Goal: Check status: Check status

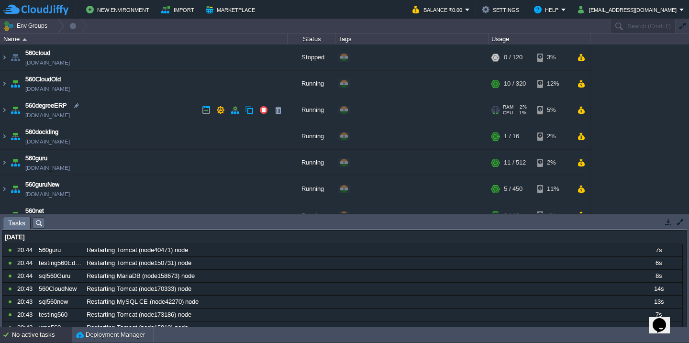
click at [134, 115] on td "560degreeERP [DOMAIN_NAME]" at bounding box center [143, 110] width 287 height 26
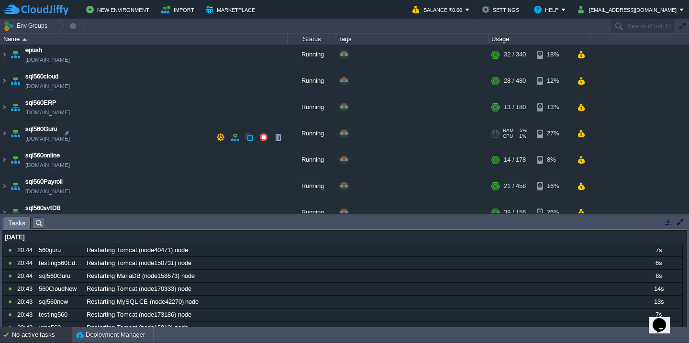
scroll to position [314, 0]
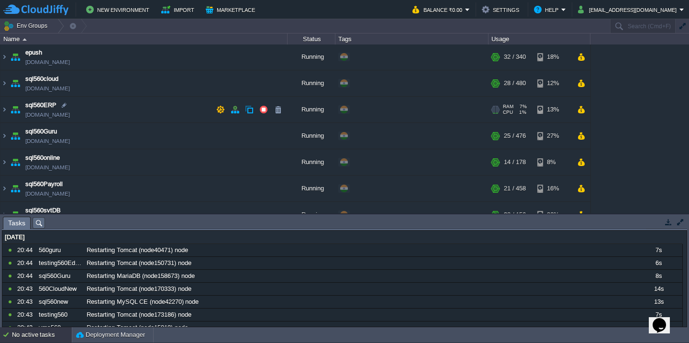
click at [162, 118] on td "sql560ERP [DOMAIN_NAME]" at bounding box center [143, 110] width 287 height 26
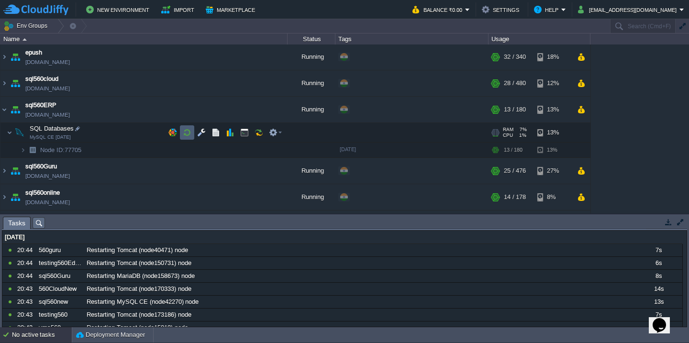
click at [189, 136] on button "button" at bounding box center [187, 132] width 9 height 9
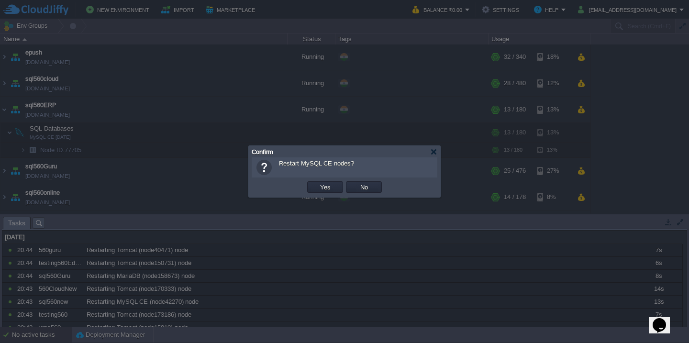
click at [317, 183] on button "Yes" at bounding box center [325, 187] width 16 height 9
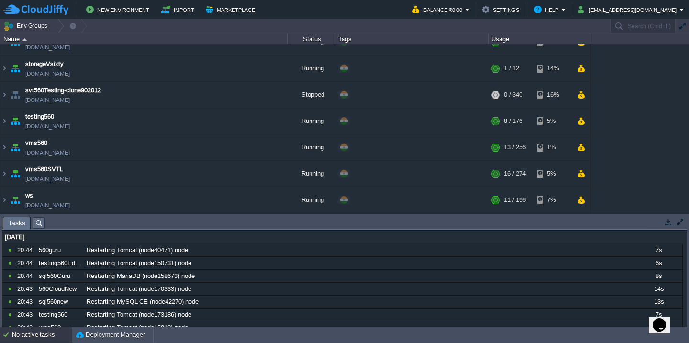
scroll to position [626, 0]
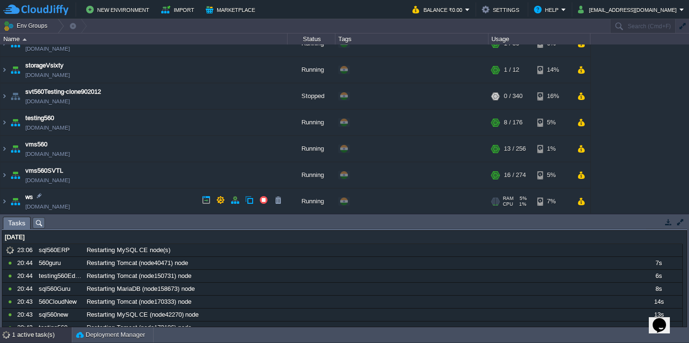
click at [154, 202] on td "ws [DOMAIN_NAME]" at bounding box center [143, 202] width 287 height 26
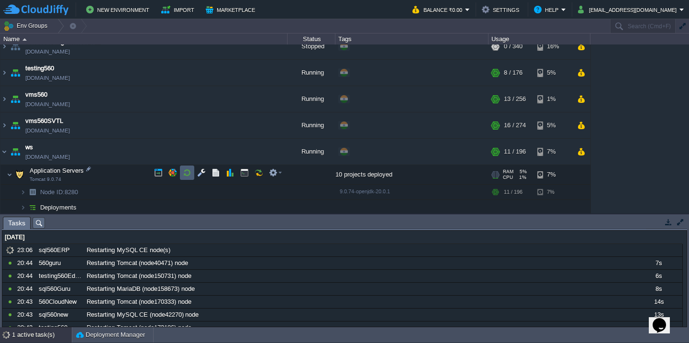
click at [188, 175] on button "button" at bounding box center [187, 172] width 9 height 9
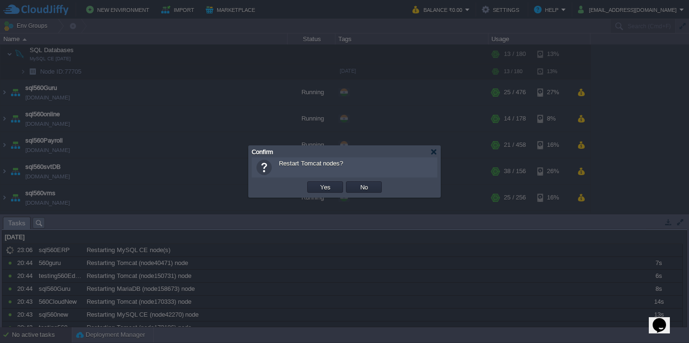
click at [317, 183] on button "Yes" at bounding box center [325, 187] width 16 height 9
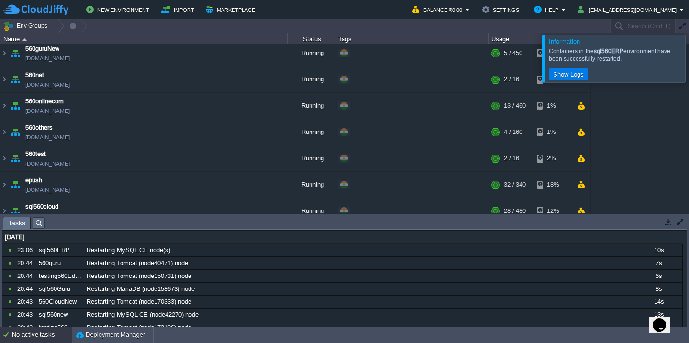
scroll to position [0, 0]
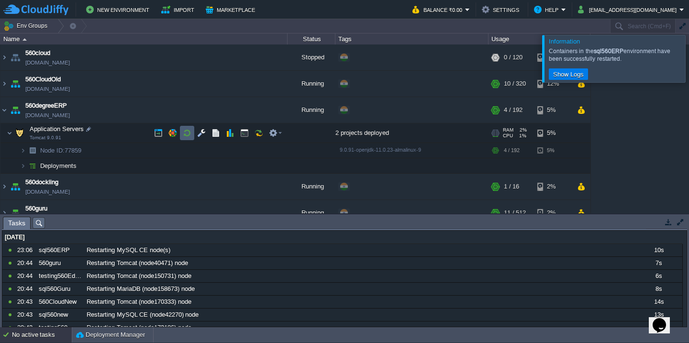
click at [180, 130] on td at bounding box center [187, 133] width 14 height 14
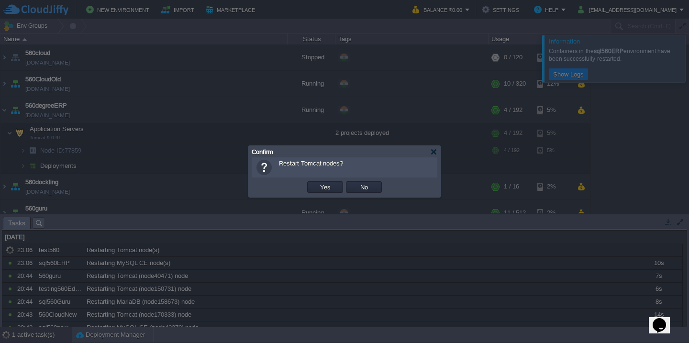
click at [317, 183] on button "Yes" at bounding box center [325, 187] width 16 height 9
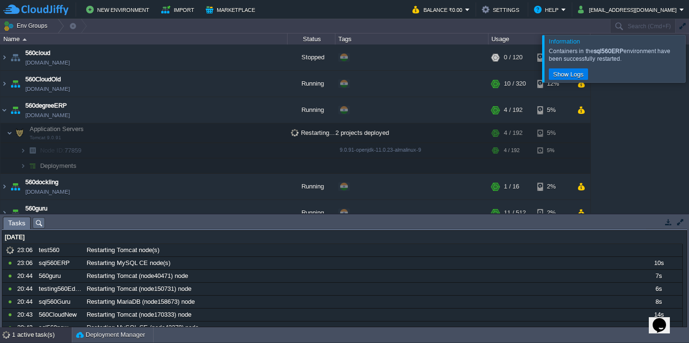
click at [689, 61] on div at bounding box center [701, 58] width 0 height 47
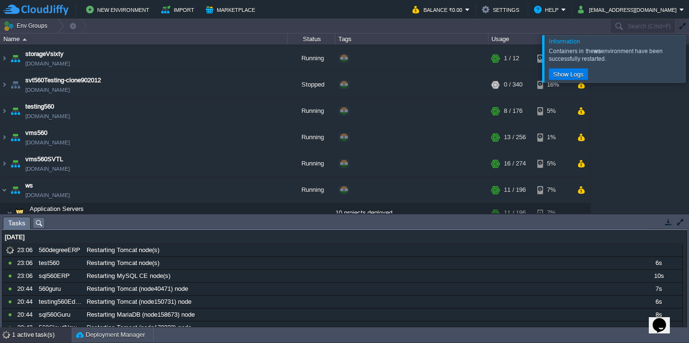
scroll to position [79, 0]
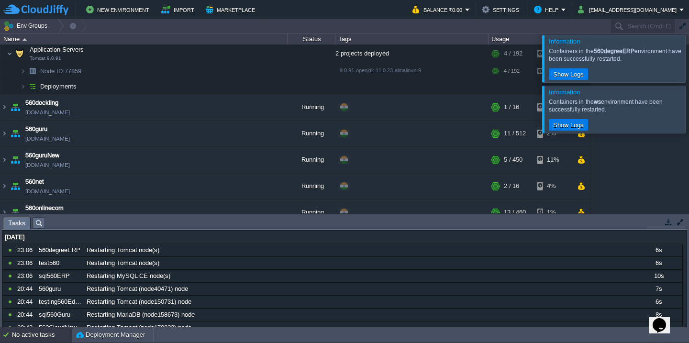
click at [689, 65] on div at bounding box center [701, 58] width 0 height 47
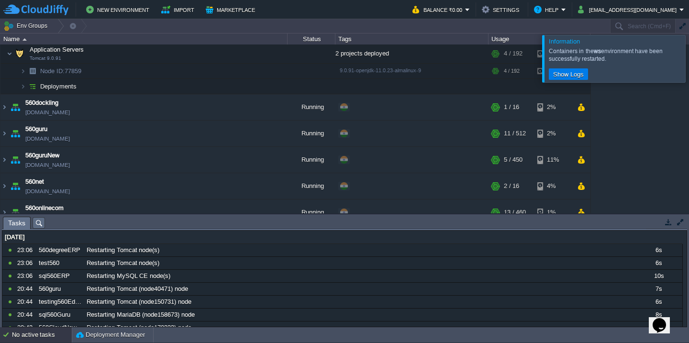
click at [689, 65] on div at bounding box center [701, 58] width 0 height 47
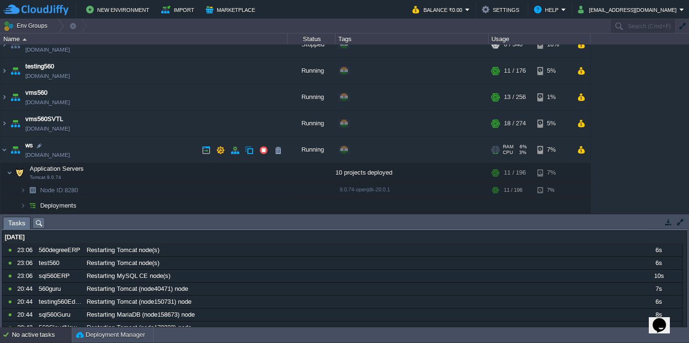
scroll to position [675, 0]
